Goal: Find contact information: Find contact information

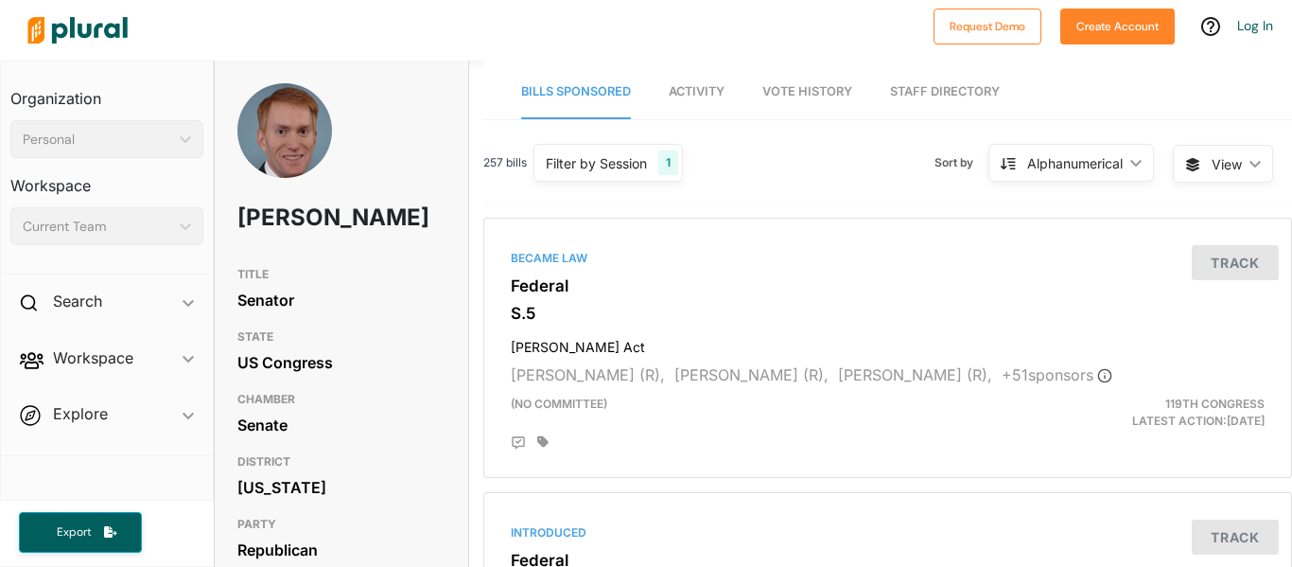
click at [685, 84] on span "Activity" at bounding box center [697, 91] width 56 height 14
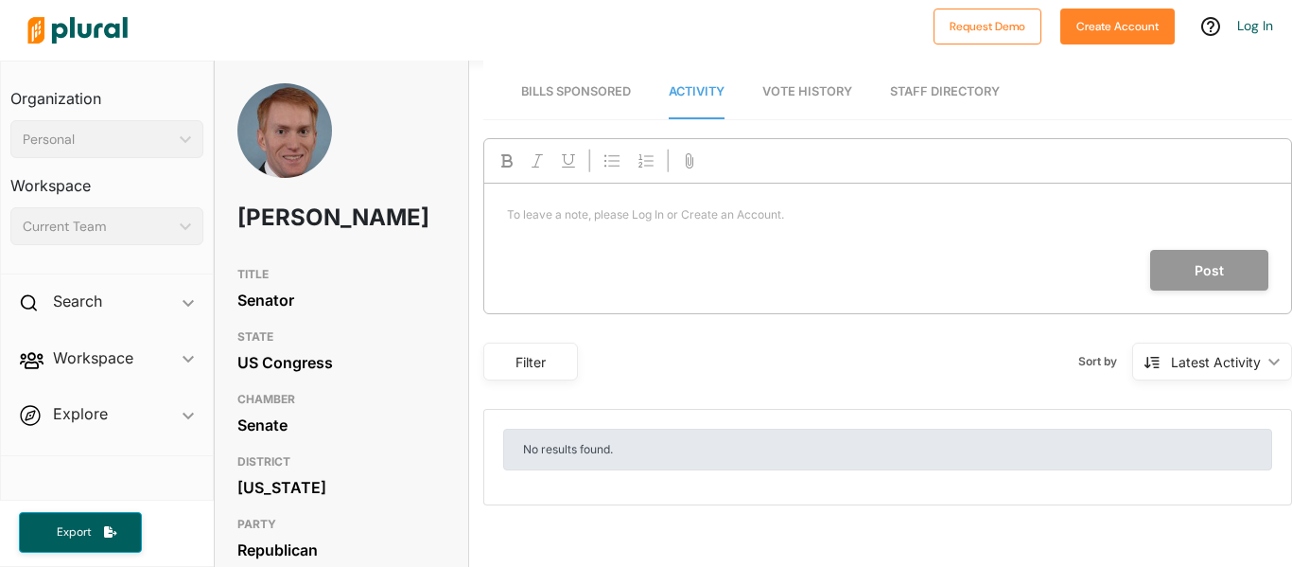
click at [818, 87] on span "Vote History" at bounding box center [807, 91] width 90 height 14
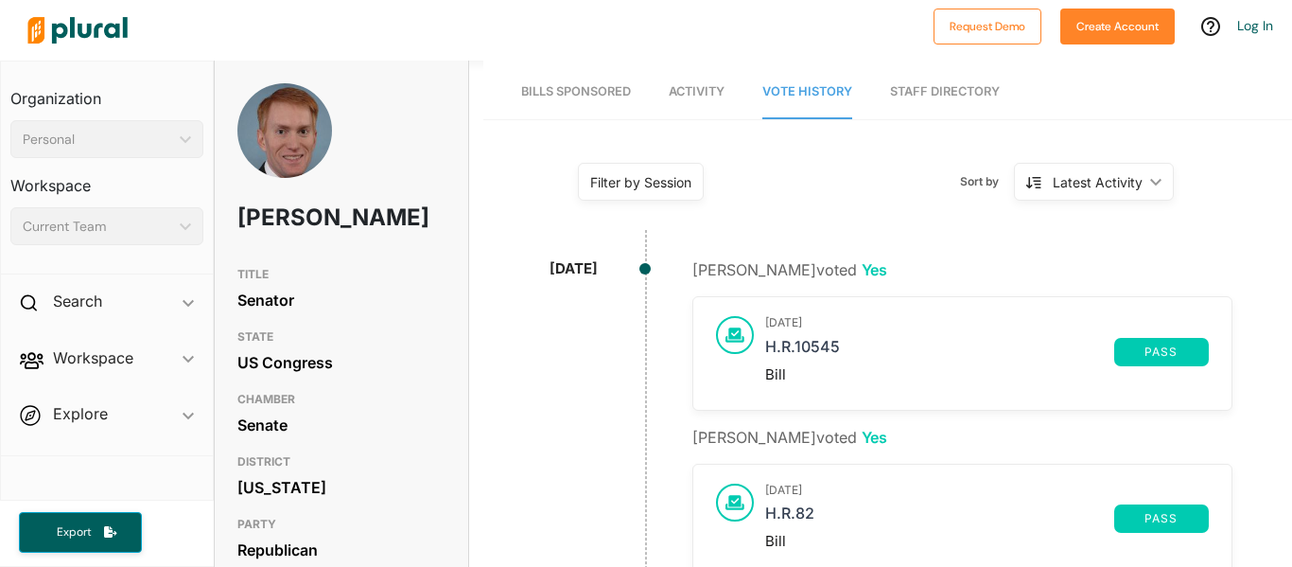
click at [600, 101] on link "Bills Sponsored" at bounding box center [576, 92] width 110 height 54
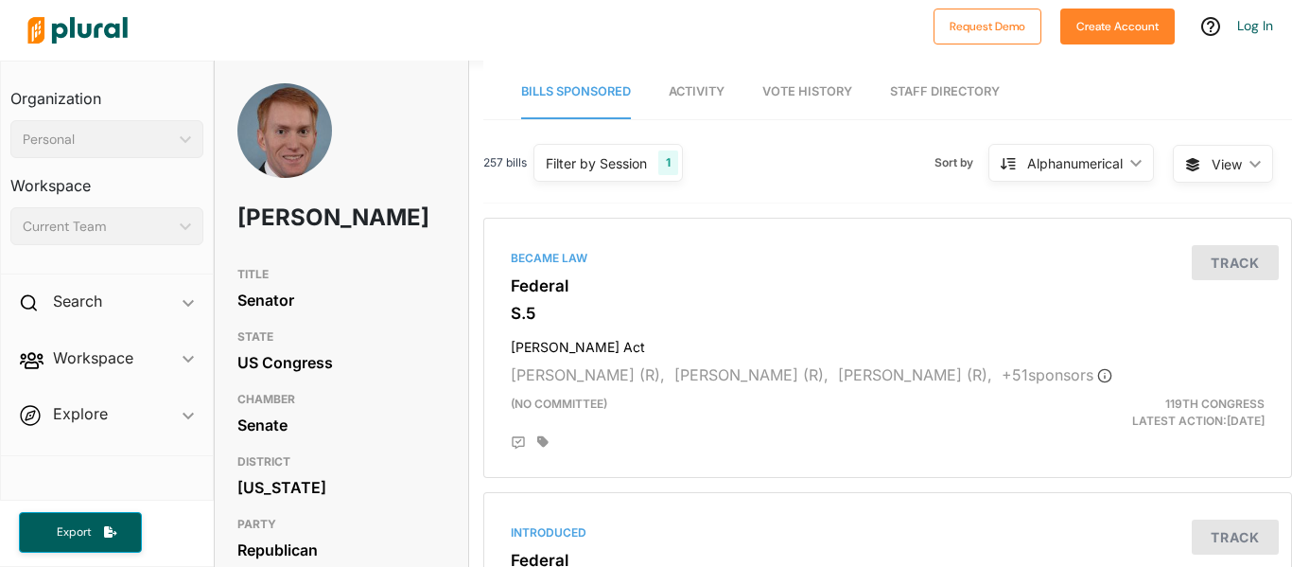
drag, startPoint x: 239, startPoint y: 211, endPoint x: 348, endPoint y: 247, distance: 114.6
click at [348, 246] on h1 "[PERSON_NAME]" at bounding box center [299, 217] width 125 height 57
copy h1 "[PERSON_NAME]"
click at [440, 140] on div "[PERSON_NAME]" at bounding box center [341, 170] width 253 height 174
click at [287, 376] on div "US Congress" at bounding box center [341, 362] width 208 height 28
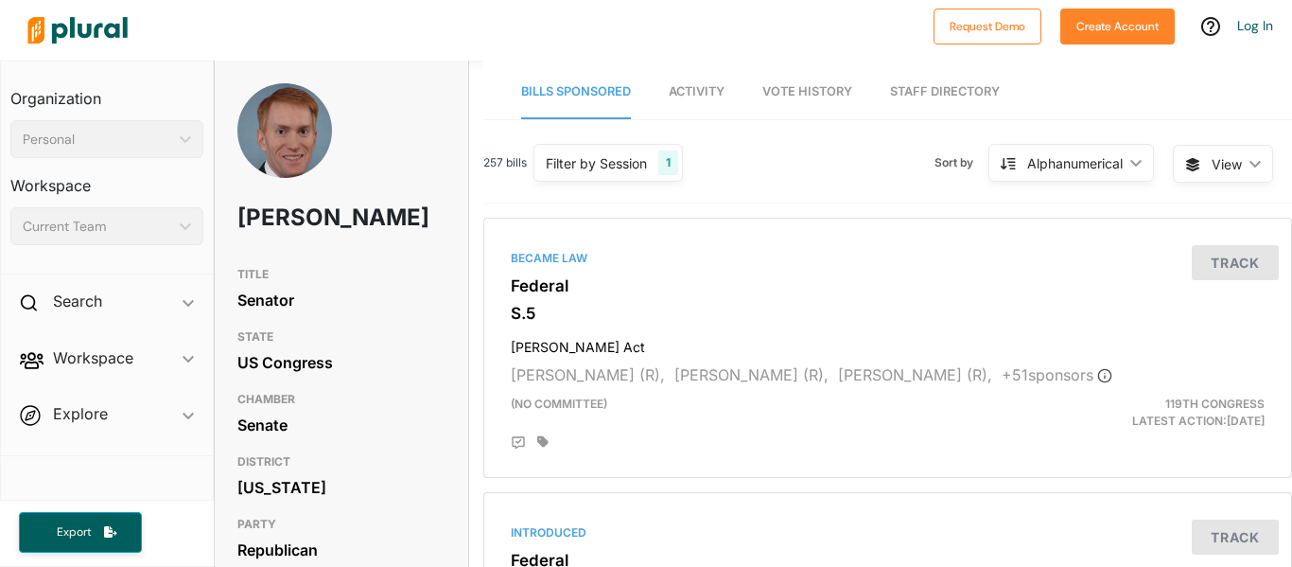
click at [287, 376] on div "US Congress" at bounding box center [341, 362] width 208 height 28
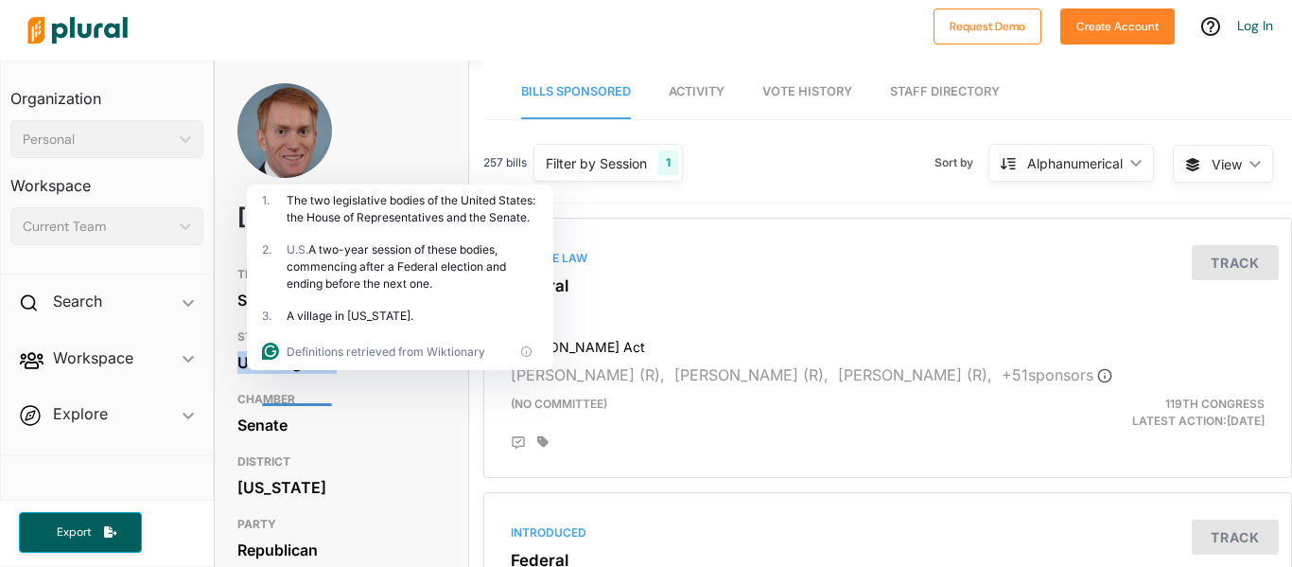
copy div "US Congress"
click at [346, 411] on h3 "CHAMBER" at bounding box center [341, 399] width 208 height 23
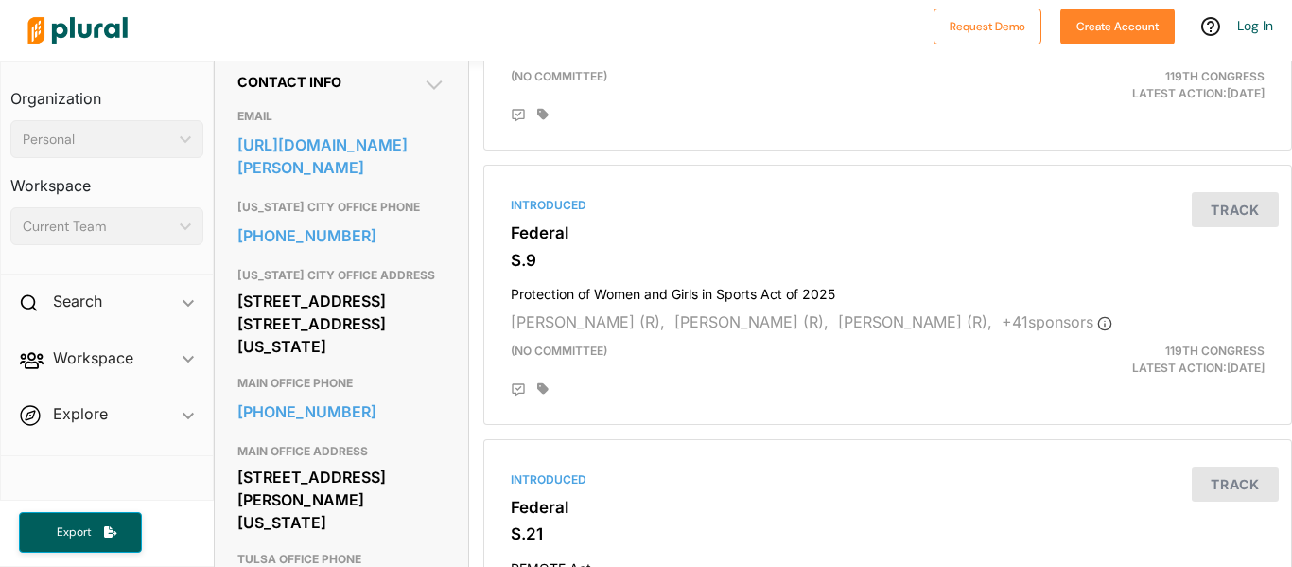
scroll to position [604, 0]
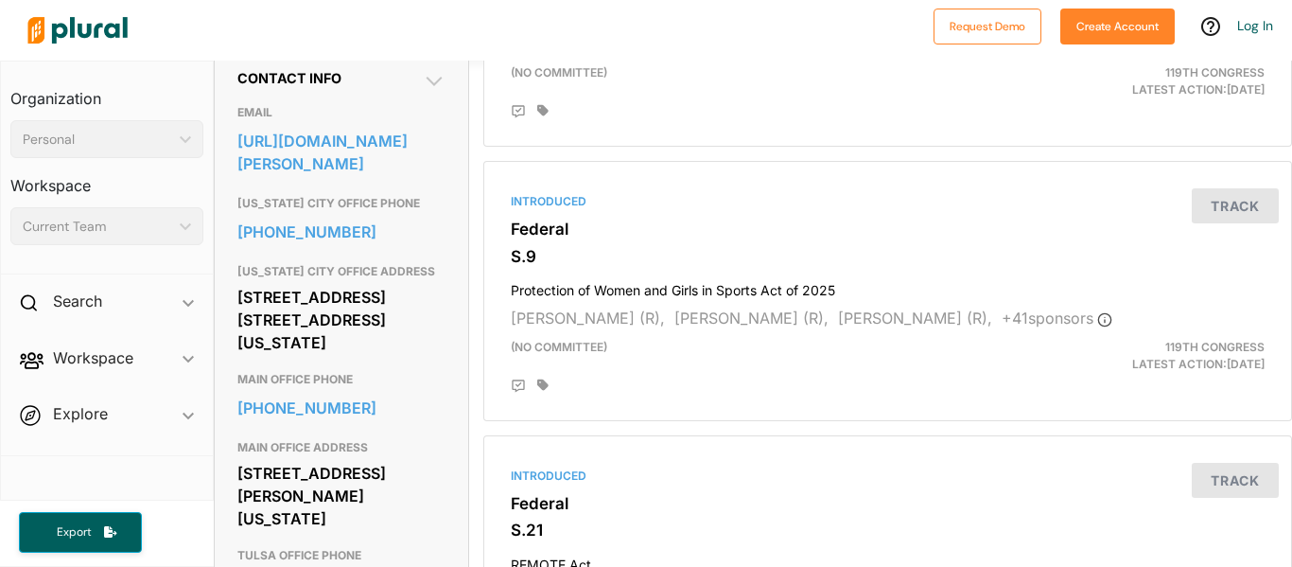
drag, startPoint x: 236, startPoint y: 329, endPoint x: 418, endPoint y: 369, distance: 185.9
click at [418, 357] on div "[STREET_ADDRESS] [STREET_ADDRESS][US_STATE]" at bounding box center [341, 320] width 208 height 74
copy div "[STREET_ADDRESS] [STREET_ADDRESS][US_STATE]"
click at [441, 357] on div "[STREET_ADDRESS] [STREET_ADDRESS][US_STATE]" at bounding box center [341, 320] width 208 height 74
